Goal: Transaction & Acquisition: Purchase product/service

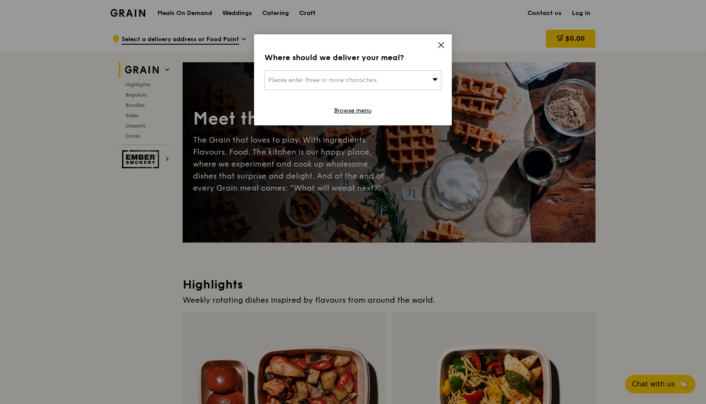
click at [403, 81] on div "Please enter three or more characters" at bounding box center [352, 80] width 177 height 20
type input "d"
click at [441, 40] on div "Where should we deliver your meal? Please enter three or more characters d Plea…" at bounding box center [353, 79] width 198 height 91
click at [438, 46] on icon at bounding box center [441, 45] width 8 height 8
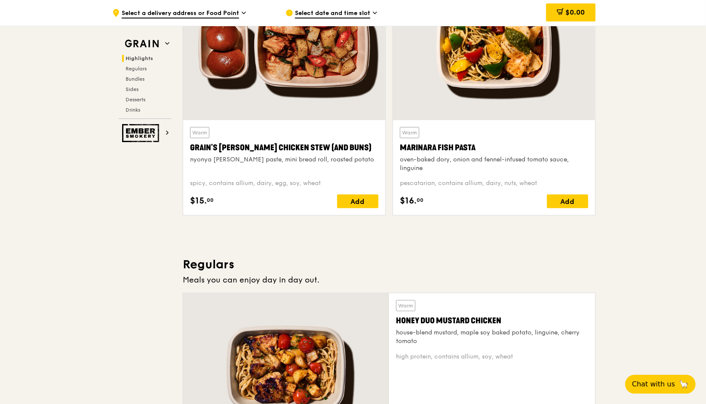
scroll to position [341, 0]
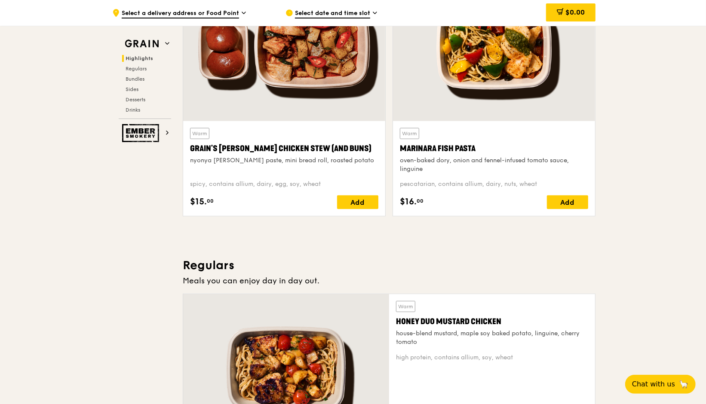
click at [339, 18] on span "Select date and time slot" at bounding box center [332, 13] width 75 height 9
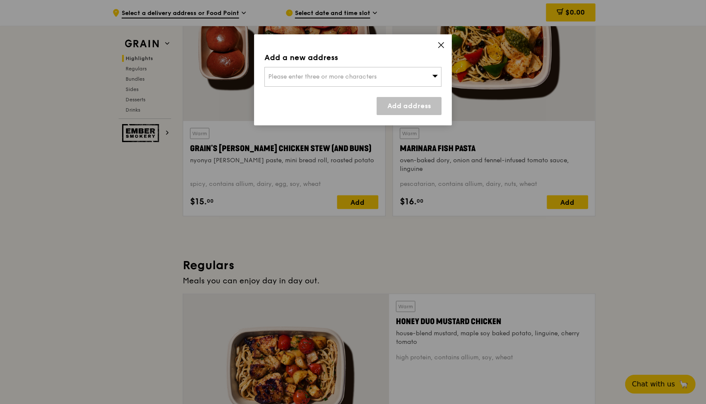
click at [403, 86] on div "Please enter three or more characters" at bounding box center [352, 77] width 177 height 20
click at [404, 74] on input "search" at bounding box center [353, 76] width 176 height 19
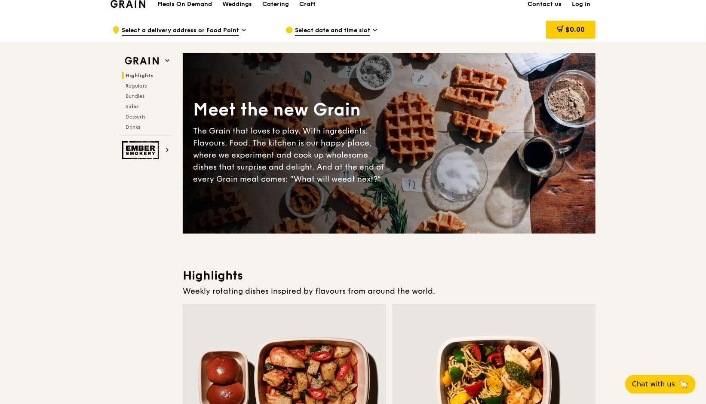
scroll to position [9, 0]
drag, startPoint x: 352, startPoint y: 183, endPoint x: 395, endPoint y: 181, distance: 42.6
click at [386, 180] on div "Meet the new Grain The Grain that loves to play. With ingredients. Flavours. Fo…" at bounding box center [389, 144] width 413 height 111
click at [398, 181] on div "Meet the new Grain The Grain that loves to play. With ingredients. Flavours. Fo…" at bounding box center [389, 144] width 413 height 111
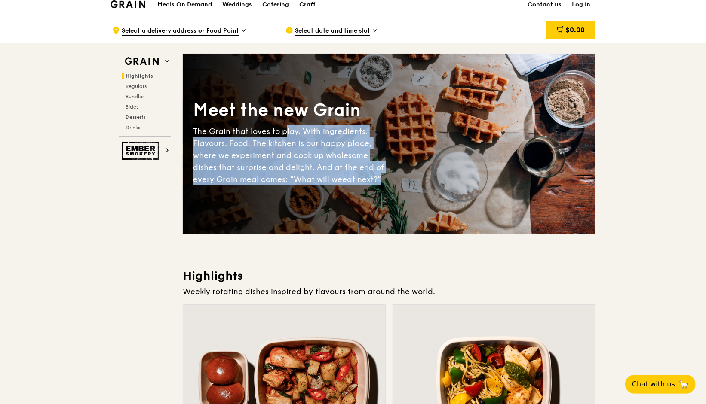
drag, startPoint x: 393, startPoint y: 182, endPoint x: 285, endPoint y: 132, distance: 118.3
click at [285, 132] on div "Meet the new Grain The Grain that loves to play. With ingredients. Flavours. Fo…" at bounding box center [389, 144] width 413 height 111
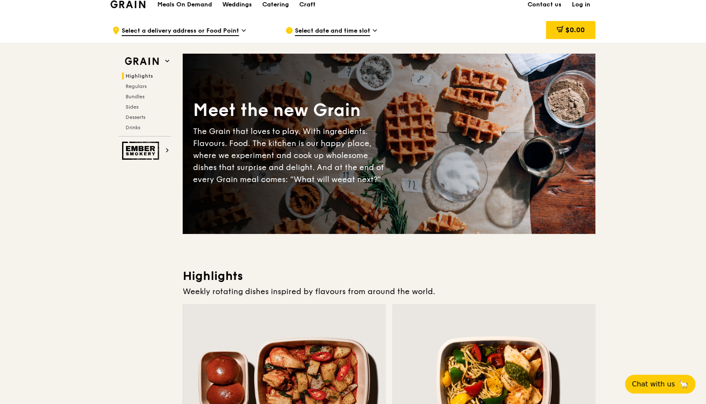
click at [224, 119] on div "Meet the new Grain" at bounding box center [291, 110] width 196 height 23
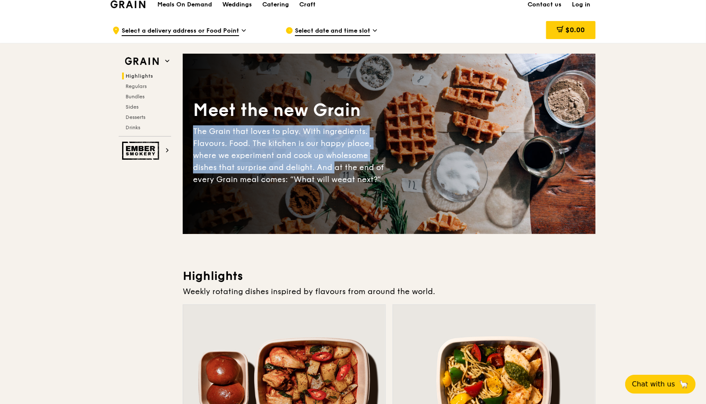
drag, startPoint x: 183, startPoint y: 127, endPoint x: 334, endPoint y: 166, distance: 155.8
click at [334, 166] on div "Meet the new Grain The Grain that loves to play. With ingredients. Flavours. Fo…" at bounding box center [389, 144] width 413 height 111
click at [334, 166] on div "The Grain that loves to play. With ingredients. Flavours. Food. The kitchen is …" at bounding box center [291, 156] width 196 height 60
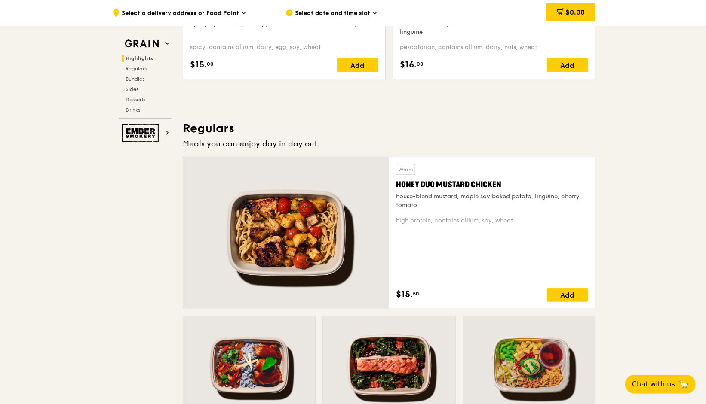
scroll to position [479, 0]
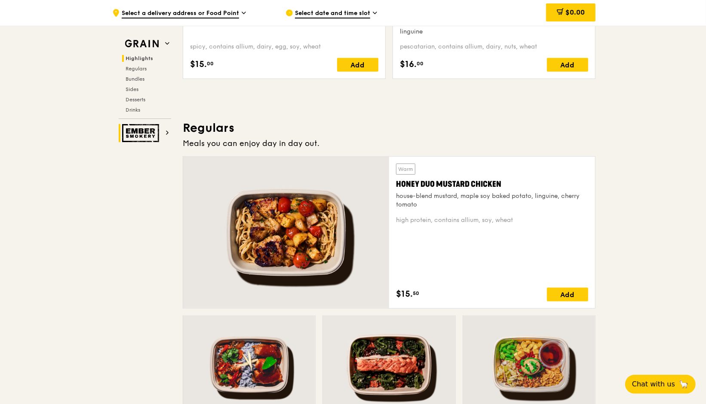
click at [156, 137] on img at bounding box center [142, 133] width 40 height 18
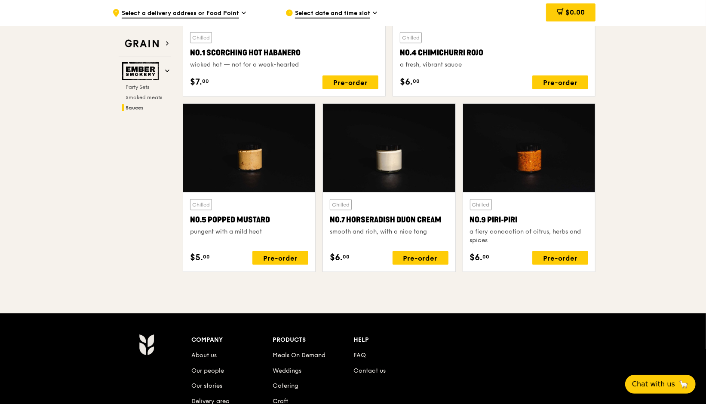
scroll to position [1001, 0]
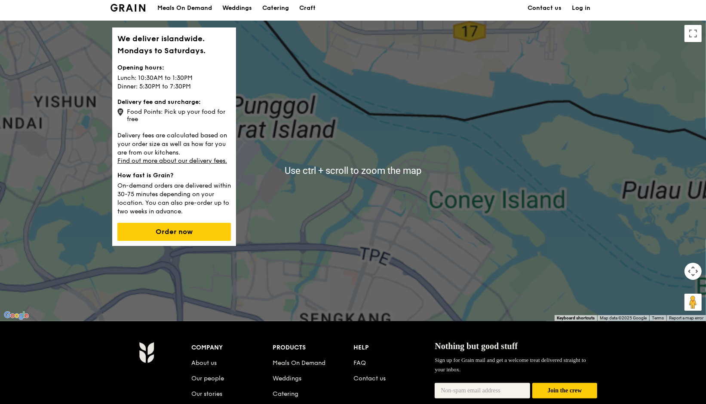
scroll to position [4, 0]
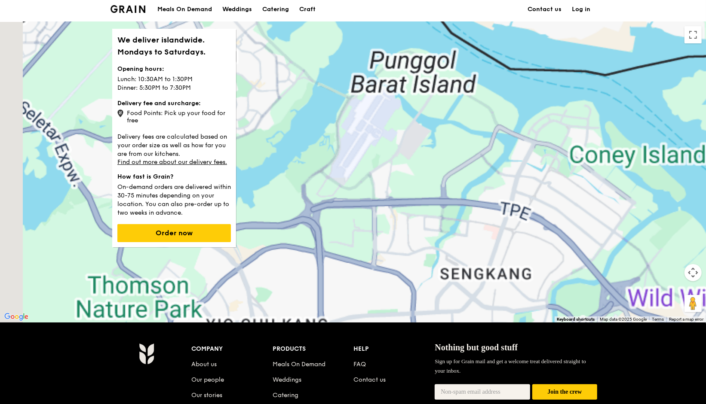
drag, startPoint x: 416, startPoint y: 133, endPoint x: 572, endPoint y: 56, distance: 174.9
click at [572, 56] on div at bounding box center [353, 172] width 706 height 301
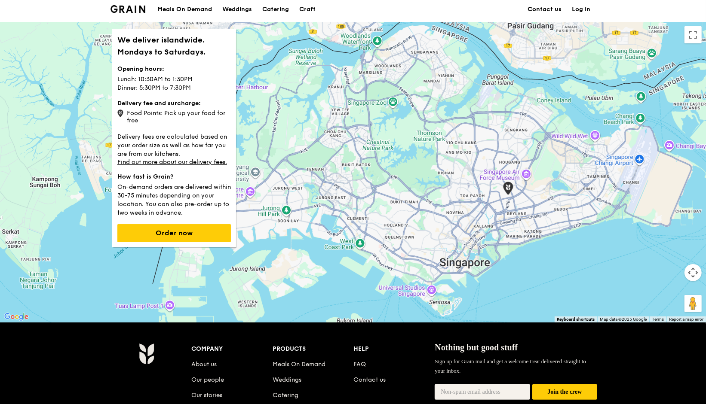
drag, startPoint x: 461, startPoint y: 123, endPoint x: 315, endPoint y: 212, distance: 170.4
click at [315, 212] on div at bounding box center [353, 172] width 706 height 301
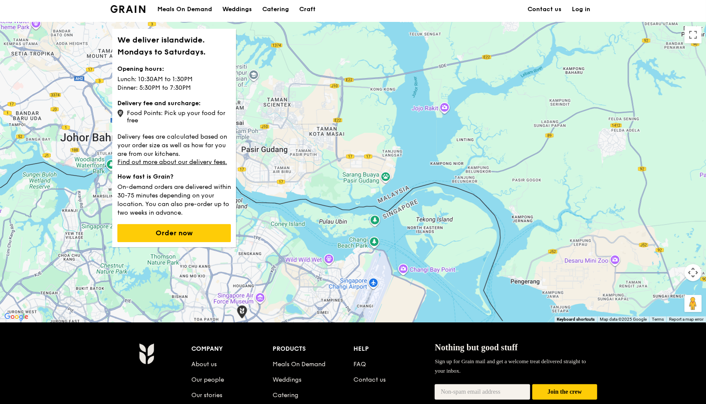
drag, startPoint x: 315, startPoint y: 212, endPoint x: 502, endPoint y: 67, distance: 235.9
click at [502, 67] on div at bounding box center [353, 172] width 706 height 301
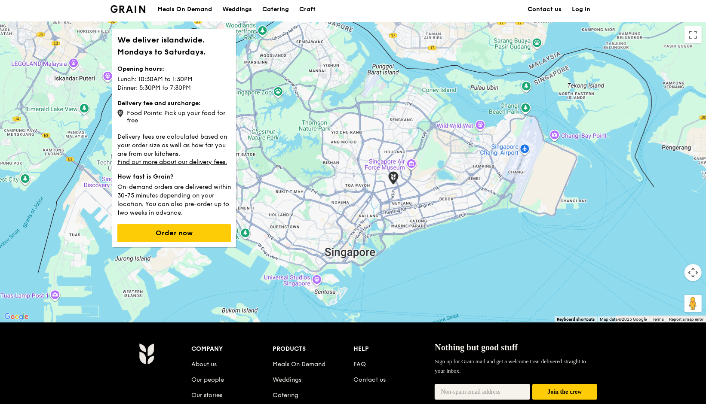
drag, startPoint x: 502, startPoint y: 67, endPoint x: 639, endPoint y: -38, distance: 172.5
click at [639, 0] on html "Grain logo Meals On Demand Weddings Catering Craft Contact us Log in We deliver…" at bounding box center [353, 286] width 706 height 581
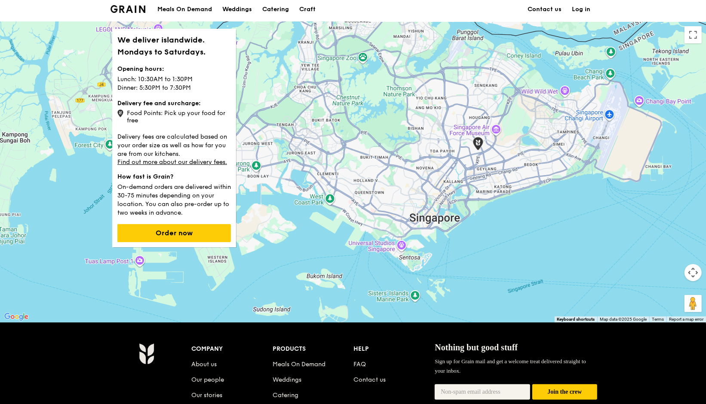
drag, startPoint x: 436, startPoint y: 112, endPoint x: 499, endPoint y: 84, distance: 68.7
click at [499, 84] on div at bounding box center [353, 172] width 706 height 301
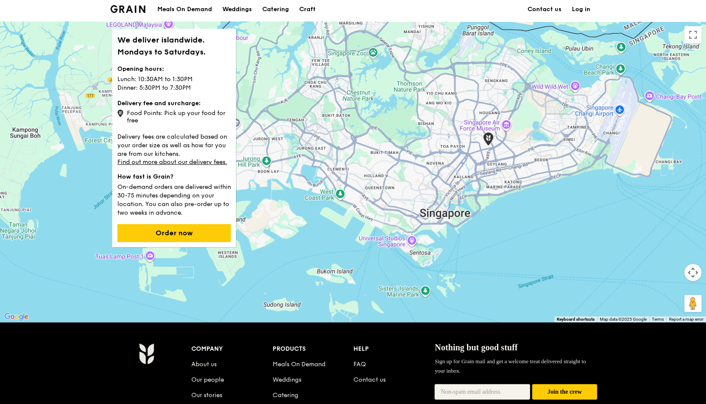
click at [499, 85] on div at bounding box center [353, 172] width 706 height 301
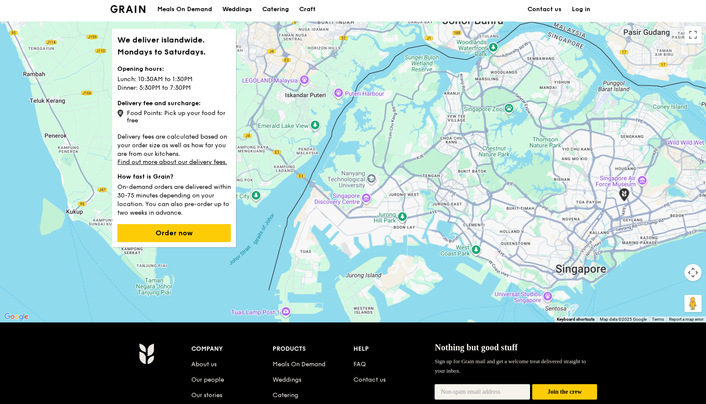
drag, startPoint x: 459, startPoint y: 144, endPoint x: 560, endPoint y: 152, distance: 101.3
click at [599, 196] on div at bounding box center [353, 172] width 706 height 301
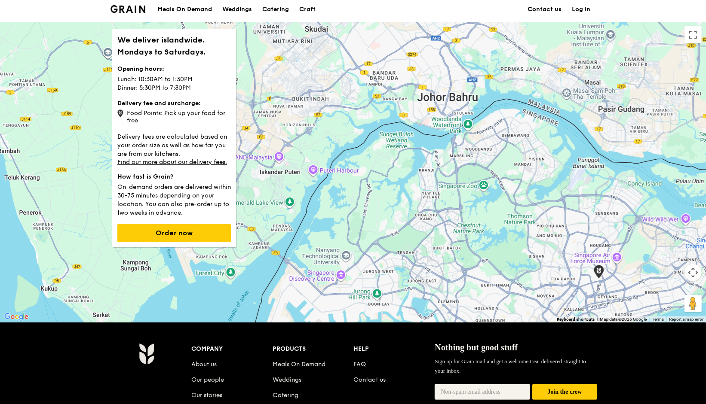
drag, startPoint x: 531, startPoint y: 180, endPoint x: 499, endPoint y: 278, distance: 102.5
click at [499, 278] on div at bounding box center [353, 172] width 706 height 301
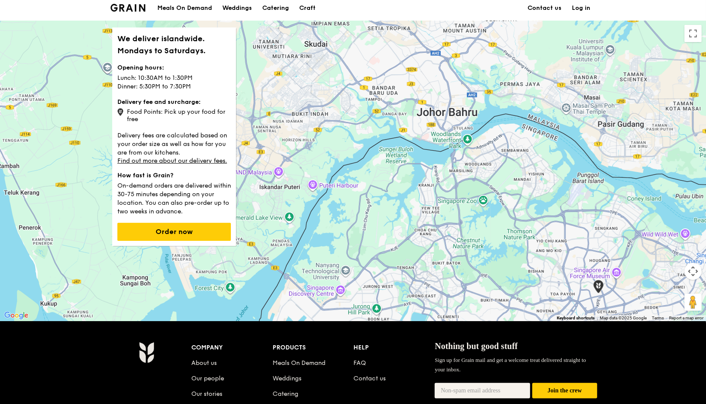
scroll to position [0, 0]
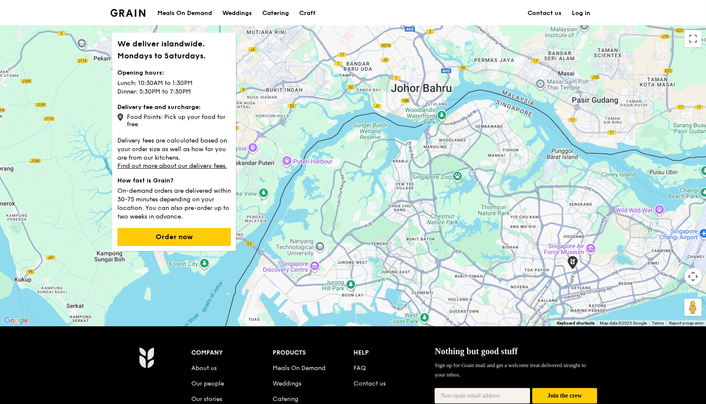
drag, startPoint x: 441, startPoint y: 102, endPoint x: 401, endPoint y: 64, distance: 54.7
click at [401, 64] on div at bounding box center [353, 176] width 706 height 301
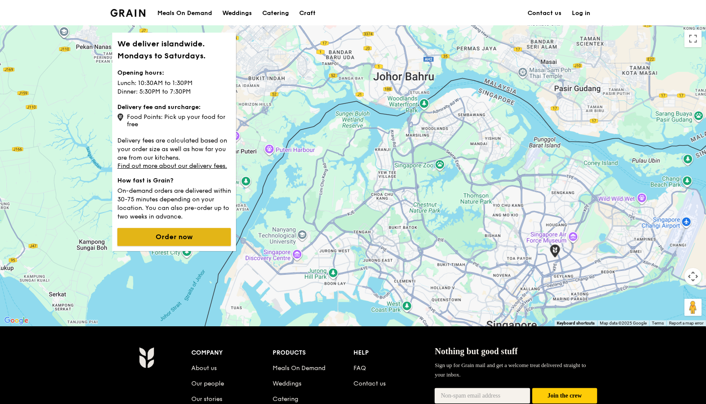
click at [176, 238] on button "Order now" at bounding box center [173, 237] width 113 height 18
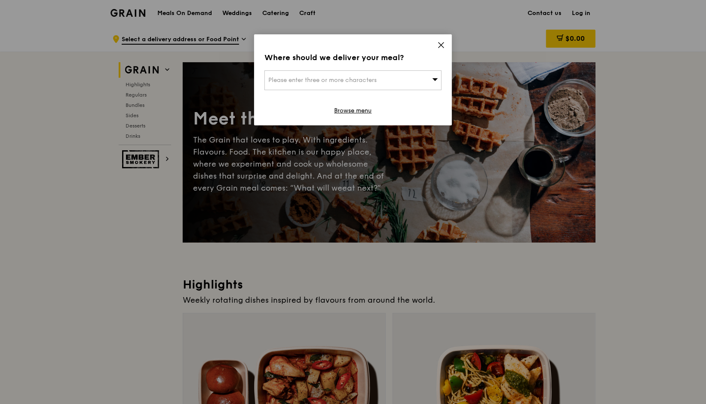
click at [437, 44] on icon at bounding box center [441, 45] width 8 height 8
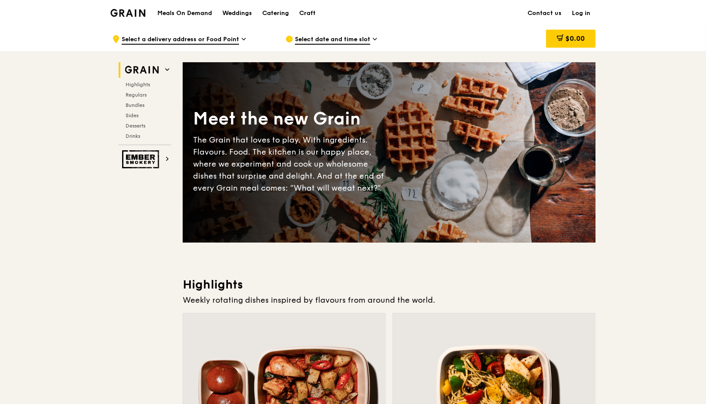
click at [142, 159] on img at bounding box center [142, 159] width 40 height 18
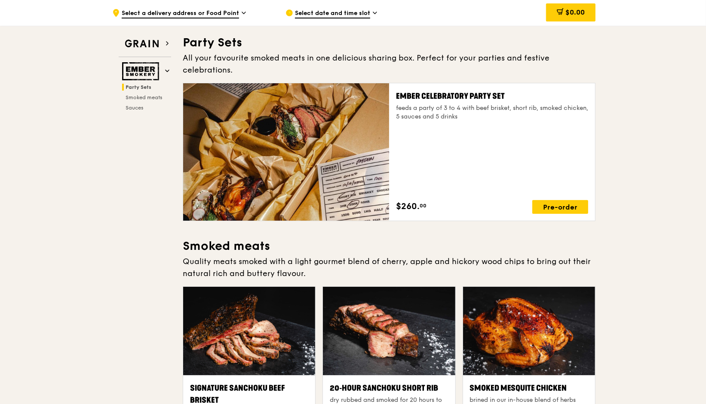
scroll to position [28, 0]
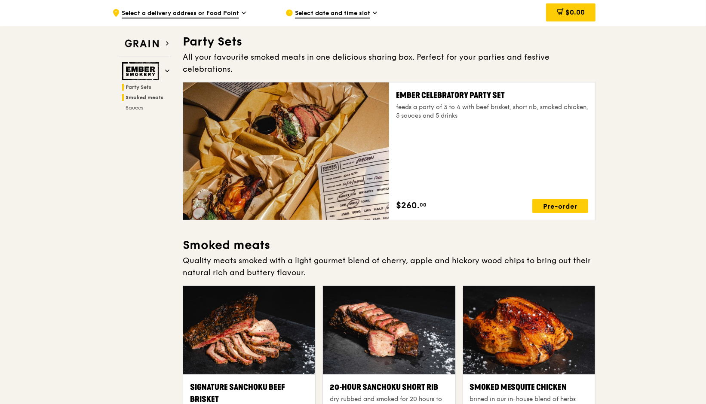
click at [143, 97] on span "Smoked meats" at bounding box center [145, 98] width 38 height 6
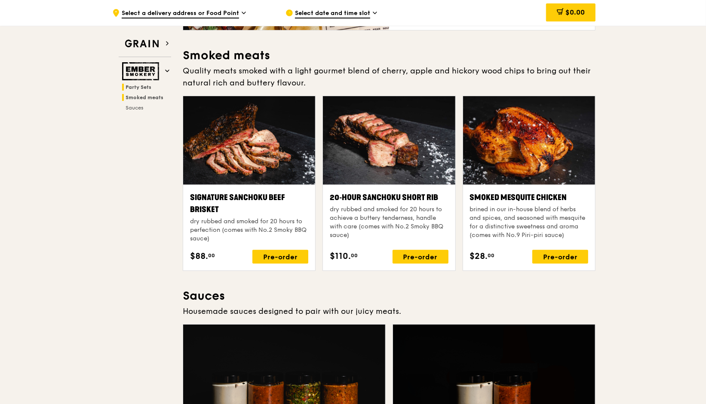
scroll to position [219, 0]
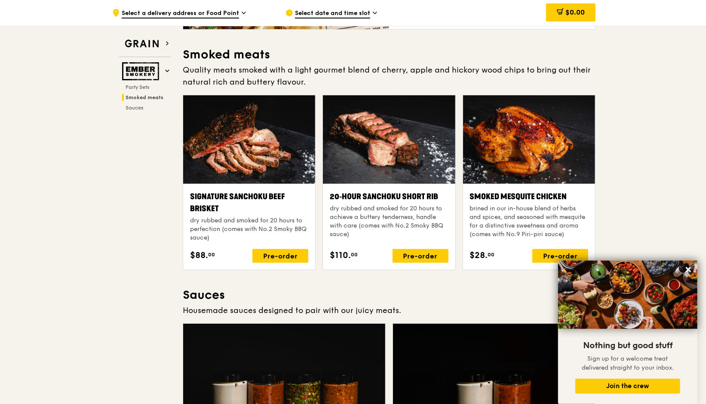
click at [680, 270] on img at bounding box center [627, 295] width 139 height 68
click at [692, 269] on icon at bounding box center [688, 270] width 8 height 8
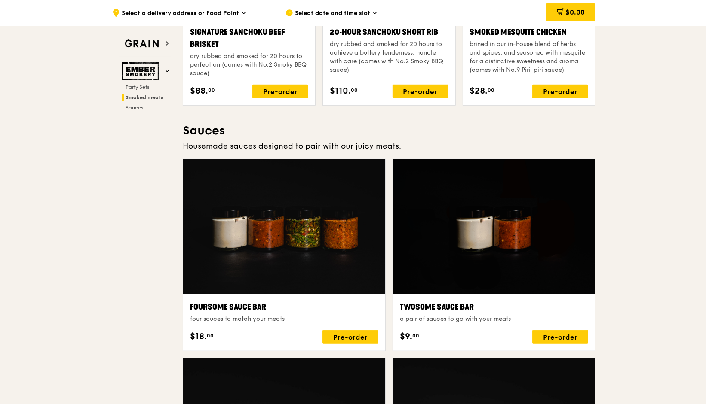
scroll to position [380, 0]
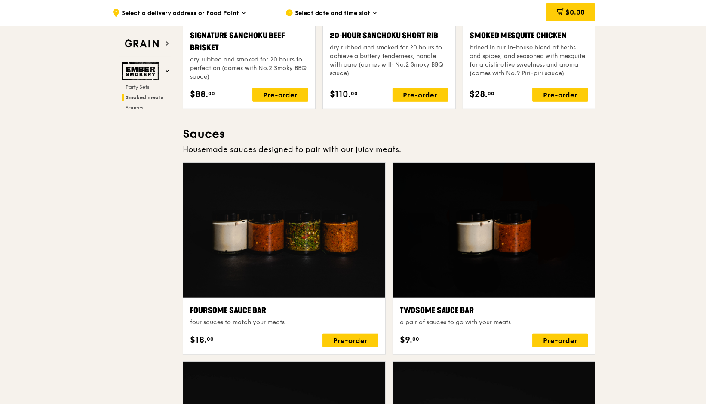
click at [542, 272] on div at bounding box center [494, 230] width 202 height 135
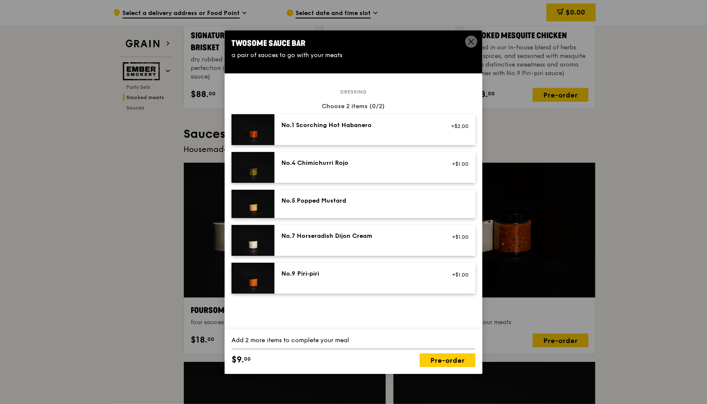
click at [470, 40] on icon at bounding box center [472, 42] width 8 height 8
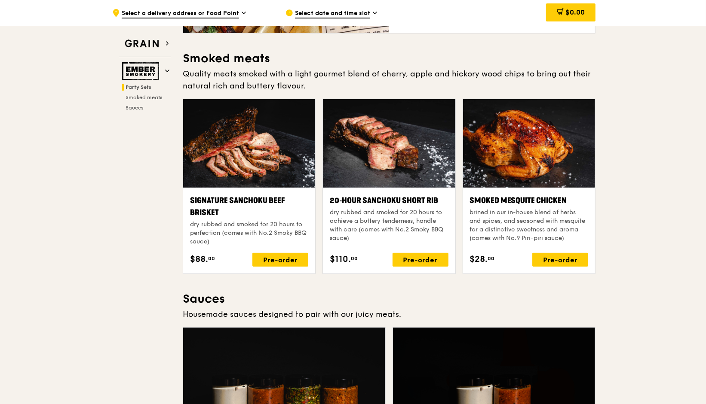
scroll to position [0, 0]
